Goal: Task Accomplishment & Management: Use online tool/utility

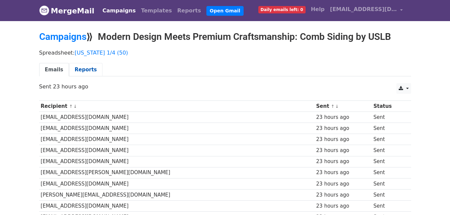
click at [74, 67] on link "Reports" at bounding box center [86, 70] width 34 height 14
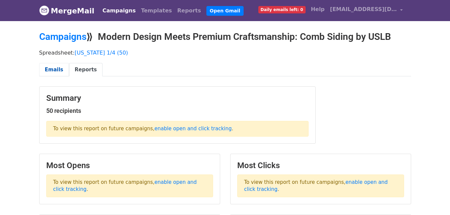
click at [55, 72] on link "Emails" at bounding box center [54, 70] width 30 height 14
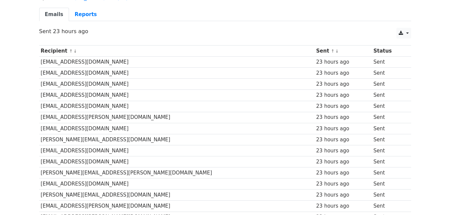
scroll to position [67, 0]
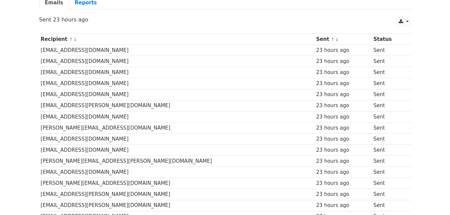
click at [136, 76] on td "[EMAIL_ADDRESS][DOMAIN_NAME]" at bounding box center [176, 72] width 275 height 11
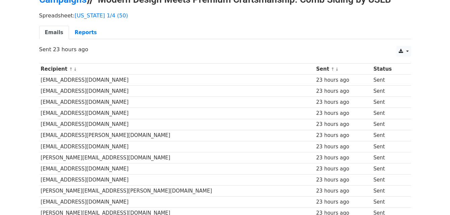
scroll to position [0, 0]
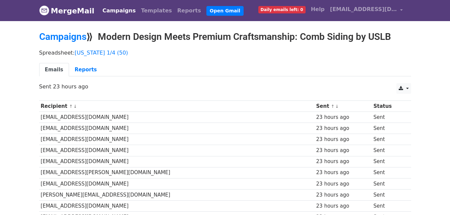
click at [302, 10] on span "Daily emails left: 0" at bounding box center [281, 9] width 47 height 7
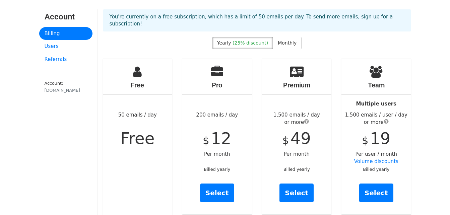
scroll to position [34, 0]
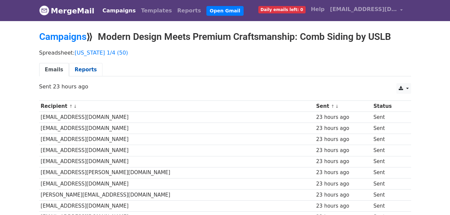
click at [82, 70] on link "Reports" at bounding box center [86, 70] width 34 height 14
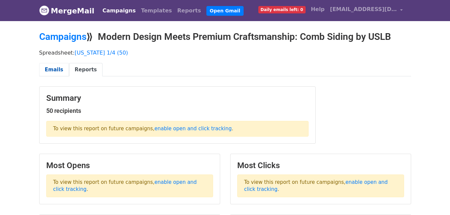
click at [63, 72] on link "Emails" at bounding box center [54, 70] width 30 height 14
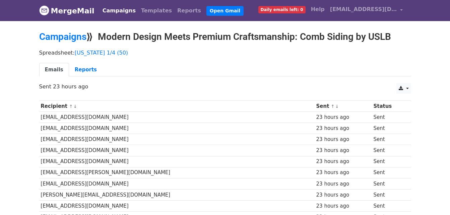
click at [297, 13] on link "Daily emails left: 0" at bounding box center [282, 9] width 53 height 13
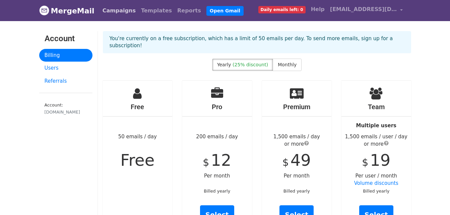
drag, startPoint x: 113, startPoint y: 7, endPoint x: 118, endPoint y: 4, distance: 6.3
click at [113, 7] on link "Campaigns" at bounding box center [119, 10] width 39 height 13
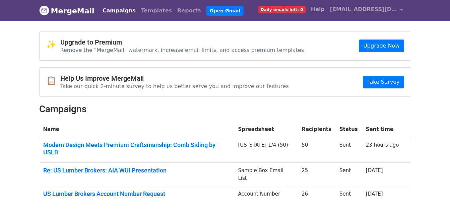
click at [299, 9] on span "Daily emails left: 0" at bounding box center [281, 9] width 47 height 7
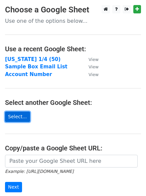
click at [23, 118] on link "Select..." at bounding box center [17, 117] width 25 height 10
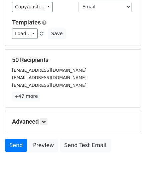
scroll to position [91, 0]
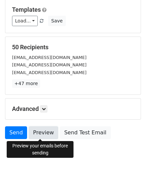
click at [47, 131] on link "Preview" at bounding box center [43, 132] width 29 height 13
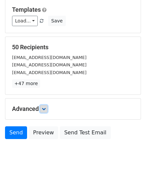
click at [43, 106] on link at bounding box center [43, 108] width 7 height 7
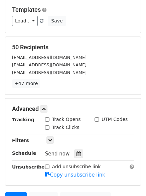
click at [50, 120] on div "Track Opens" at bounding box center [63, 119] width 36 height 7
click at [47, 117] on input "Track Opens" at bounding box center [47, 119] width 4 height 4
checkbox input "true"
click at [48, 125] on input "Track Clicks" at bounding box center [47, 127] width 4 height 4
checkbox input "true"
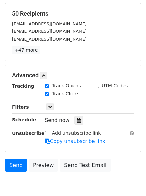
scroll to position [156, 0]
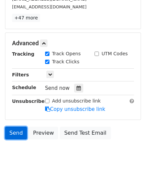
click at [12, 134] on link "Send" at bounding box center [16, 133] width 22 height 13
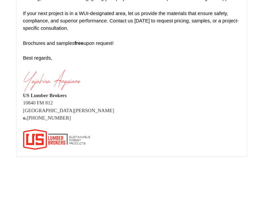
scroll to position [19995, 0]
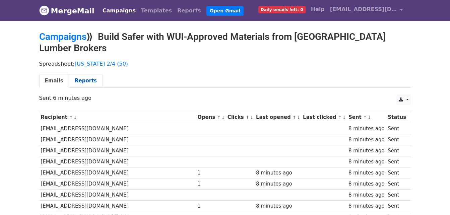
click at [86, 74] on link "Reports" at bounding box center [86, 81] width 34 height 14
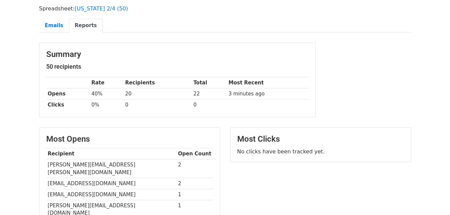
scroll to position [67, 0]
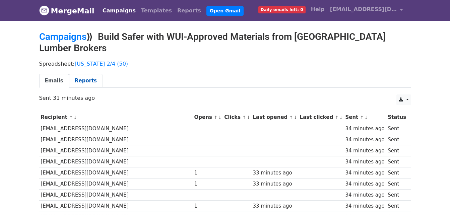
click at [85, 74] on link "Reports" at bounding box center [86, 81] width 34 height 14
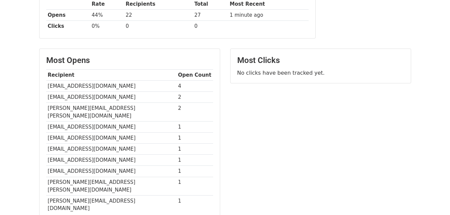
scroll to position [101, 0]
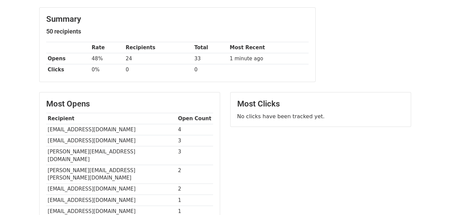
scroll to position [101, 0]
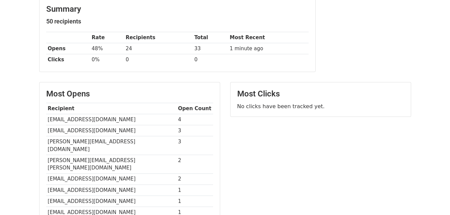
click at [201, 32] on th "Total" at bounding box center [211, 37] width 36 height 11
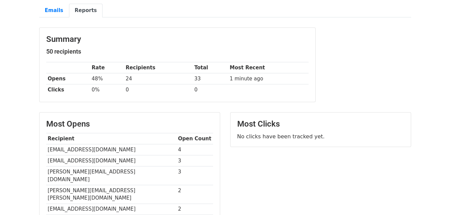
scroll to position [0, 0]
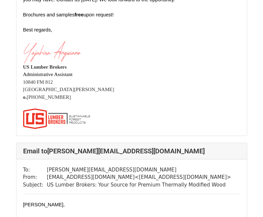
scroll to position [704, 0]
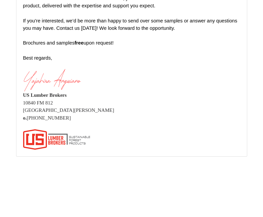
scroll to position [19253, 0]
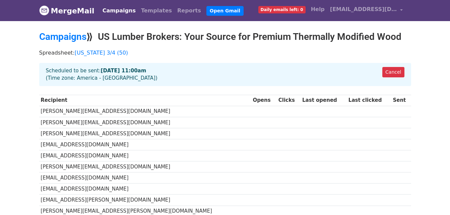
click at [162, 73] on div "Cancel Scheduled to be sent: [DATE] 11:00am (Time zone: [GEOGRAPHIC_DATA] - [GE…" at bounding box center [225, 74] width 372 height 23
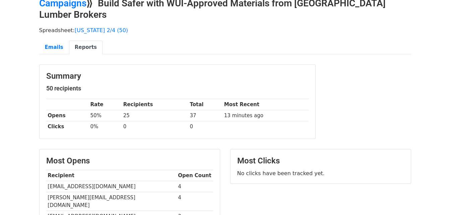
scroll to position [67, 0]
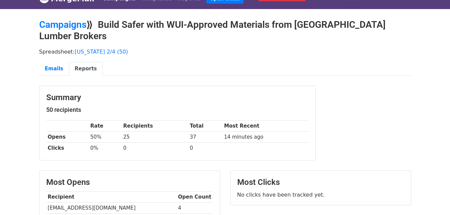
scroll to position [34, 0]
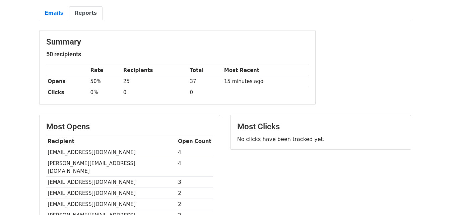
scroll to position [67, 0]
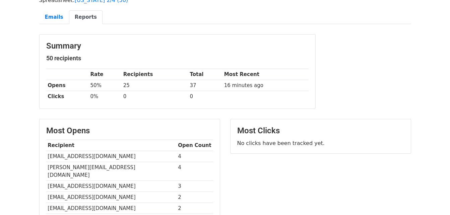
scroll to position [30, 0]
